Goal: Transaction & Acquisition: Purchase product/service

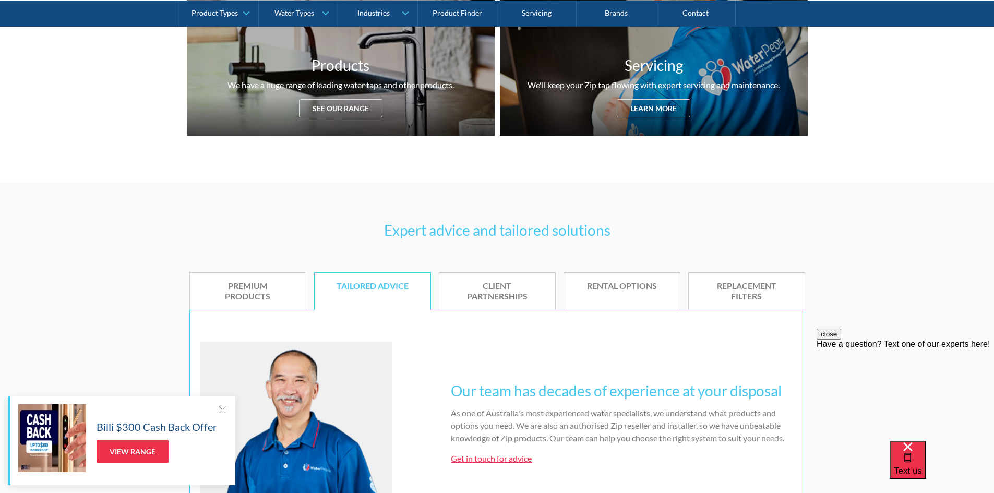
scroll to position [470, 0]
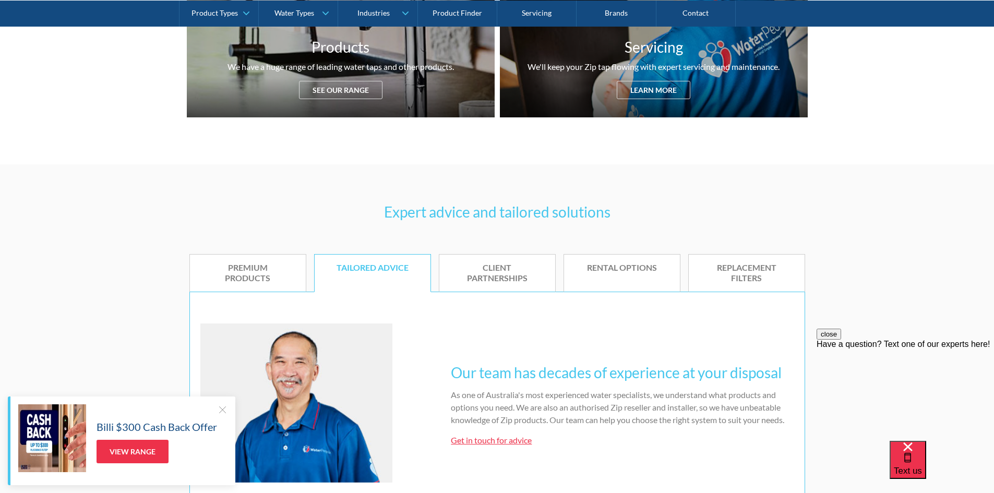
click at [759, 272] on div "Replacement filters" at bounding box center [746, 273] width 85 height 22
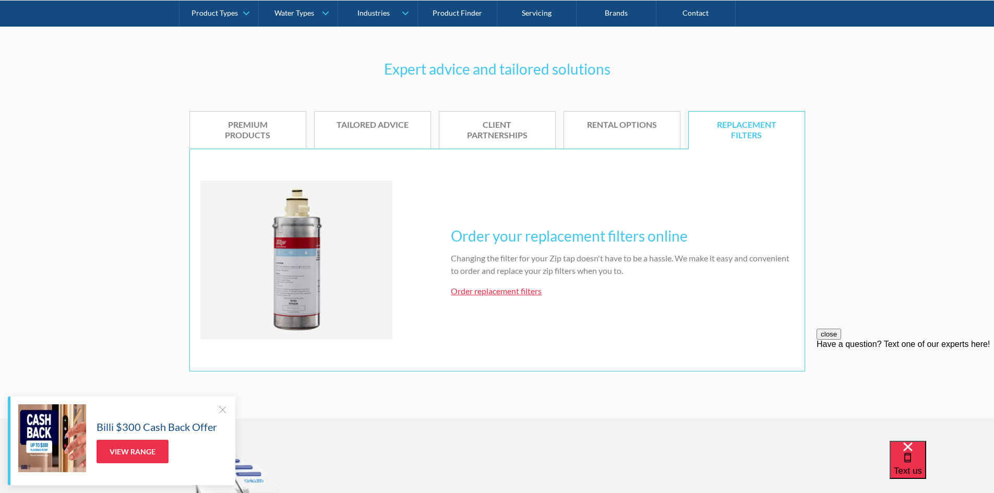
scroll to position [626, 0]
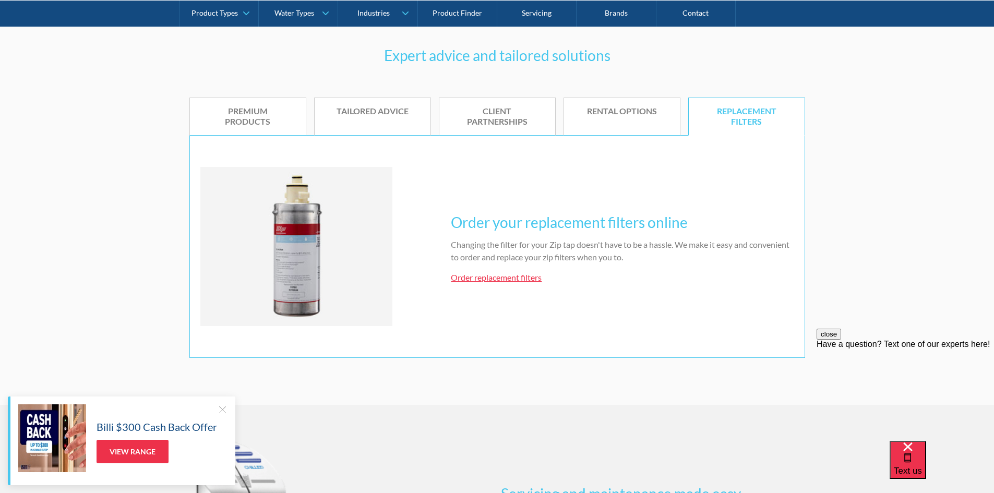
click at [521, 276] on link "Order replacement filters" at bounding box center [496, 277] width 91 height 10
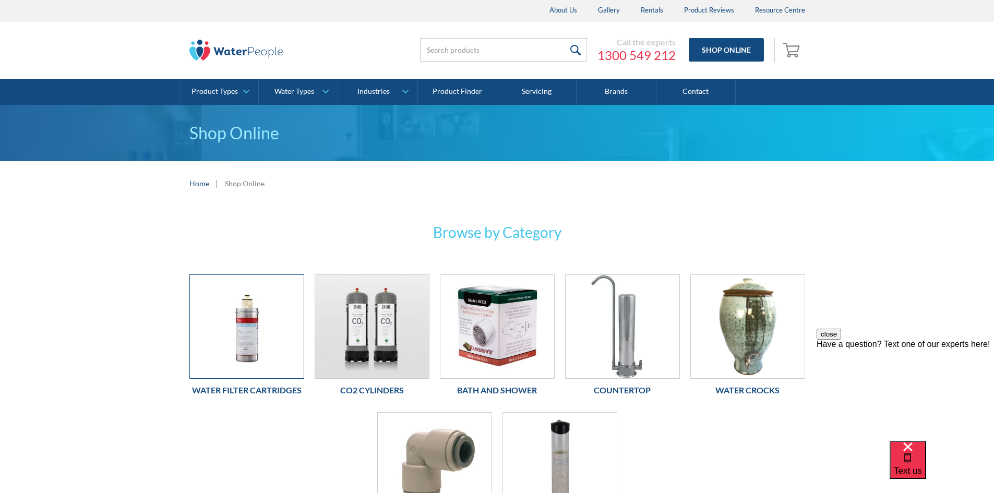
click at [242, 353] on img at bounding box center [247, 326] width 114 height 103
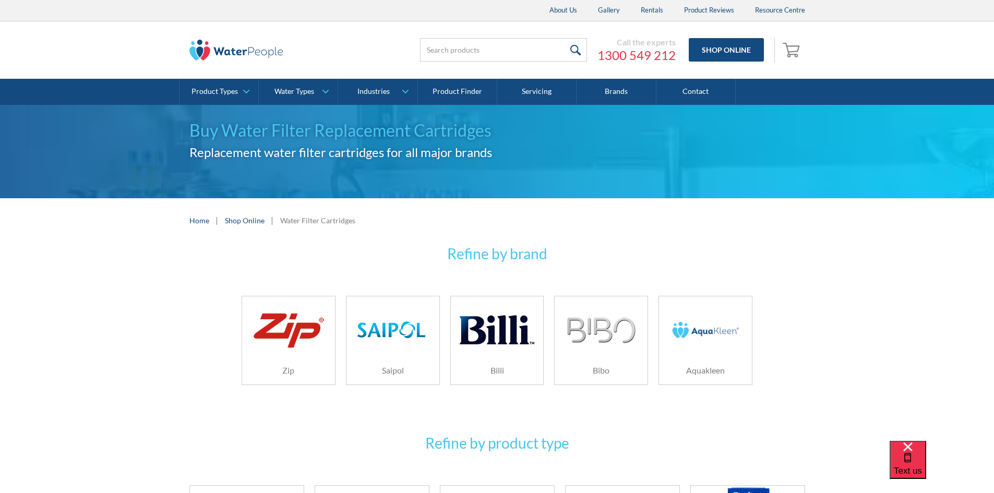
click at [296, 342] on img at bounding box center [288, 330] width 74 height 44
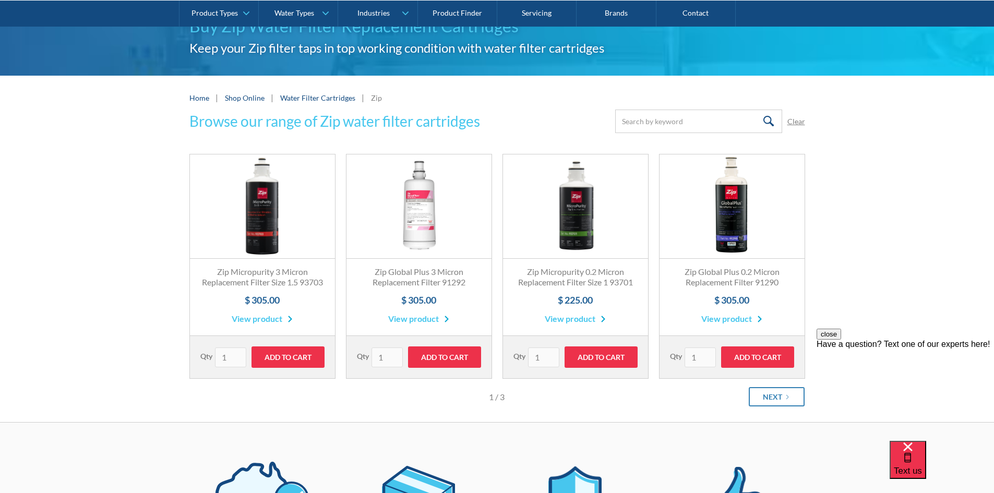
scroll to position [157, 0]
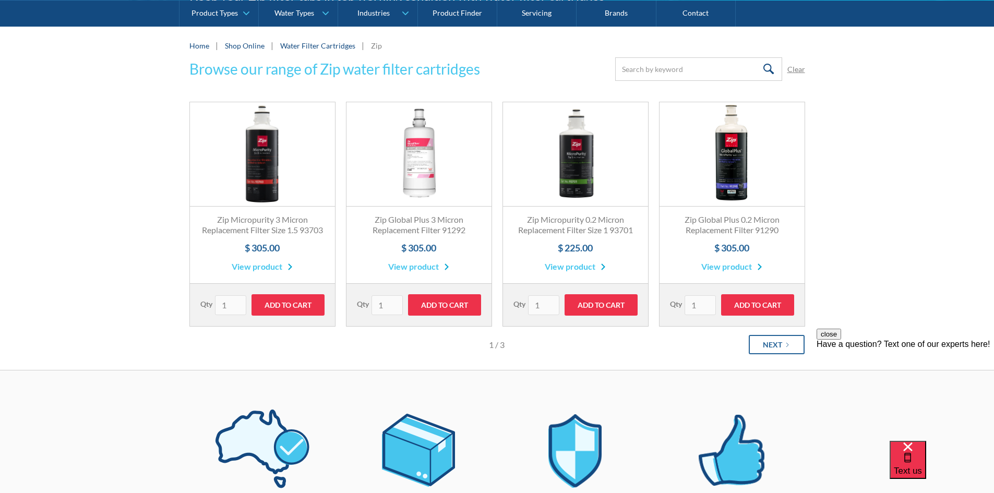
click at [778, 350] on div "Next" at bounding box center [772, 344] width 19 height 11
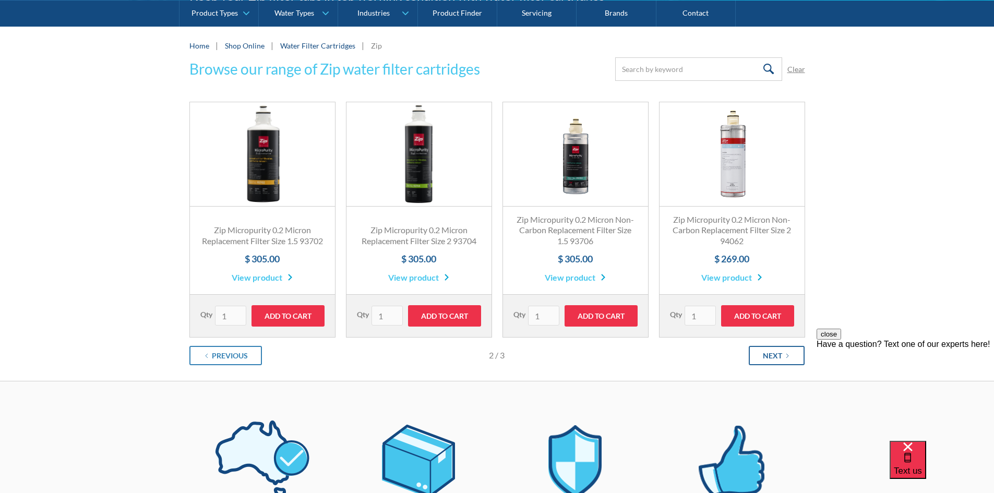
click at [778, 354] on div "Next" at bounding box center [772, 355] width 19 height 11
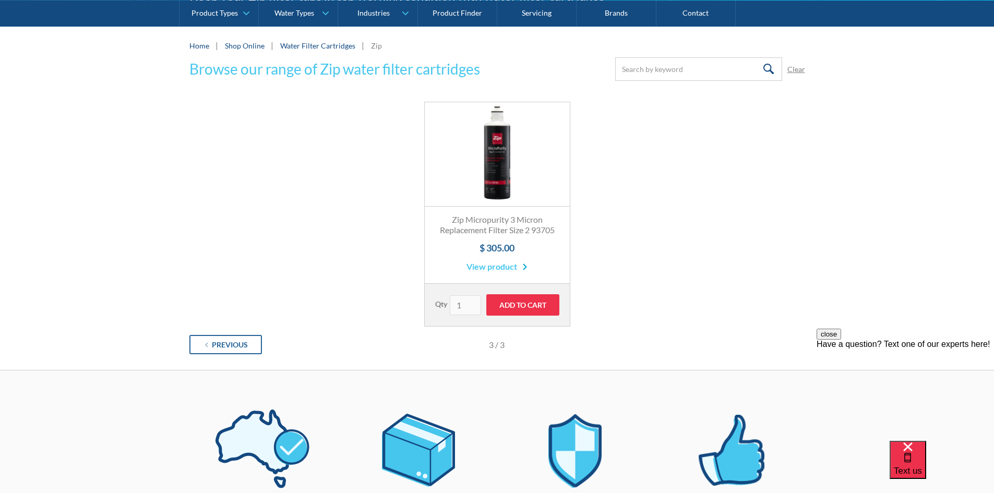
click at [236, 343] on div "Previous" at bounding box center [230, 344] width 36 height 11
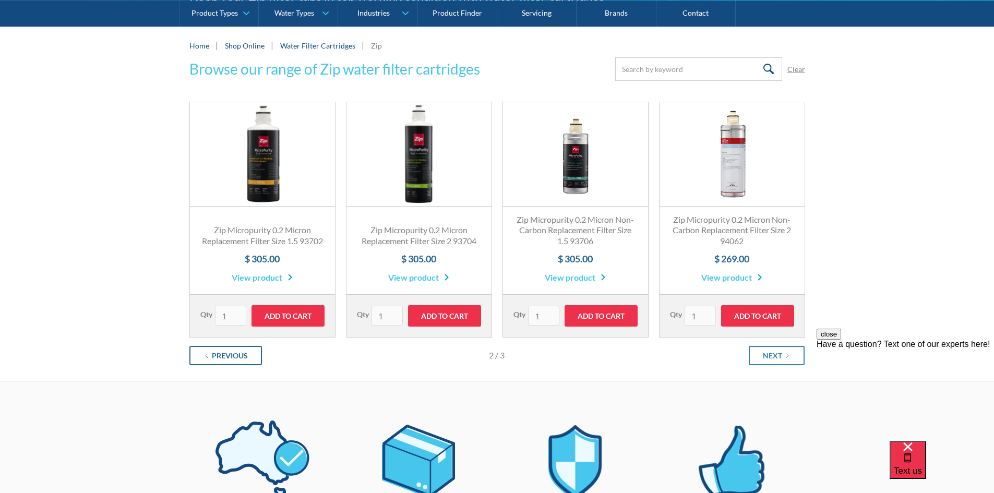
click at [227, 356] on div "Previous" at bounding box center [230, 355] width 36 height 11
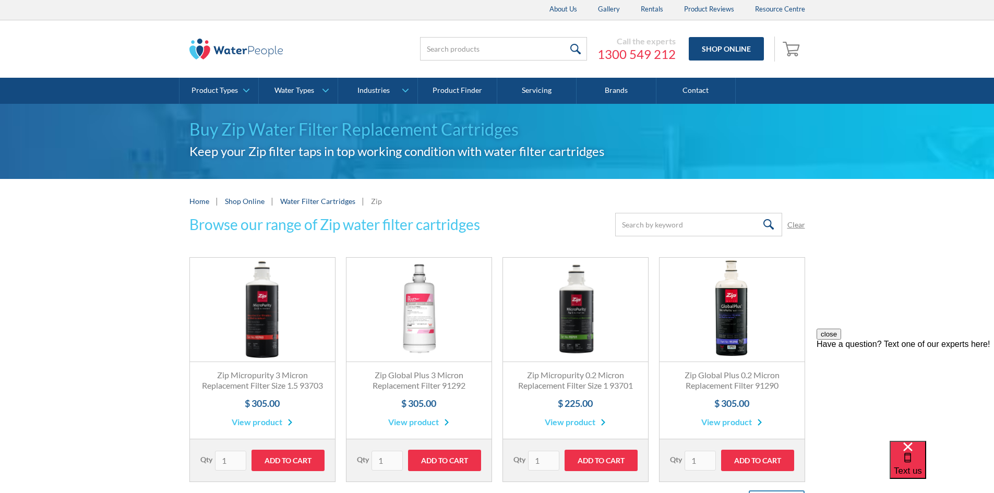
scroll to position [0, 0]
